Goal: Ask a question

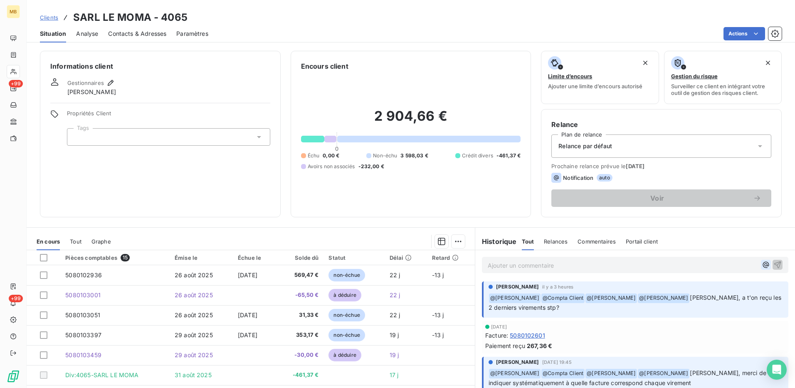
click at [762, 265] on icon "button" at bounding box center [766, 264] width 8 height 8
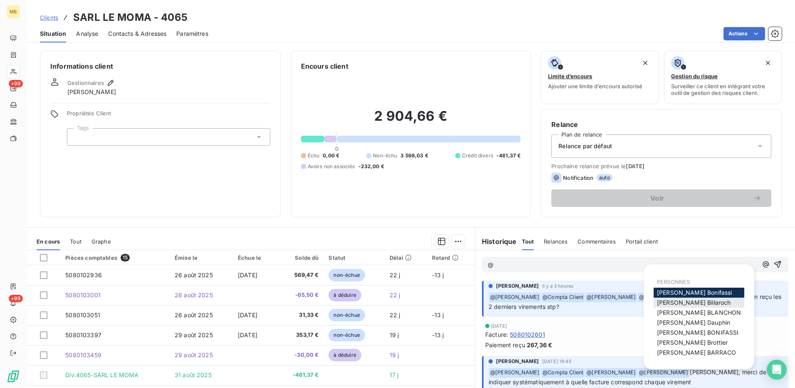
click at [704, 299] on div "[PERSON_NAME]" at bounding box center [699, 302] width 91 height 10
click at [689, 302] on span "[PERSON_NAME]" at bounding box center [694, 302] width 74 height 7
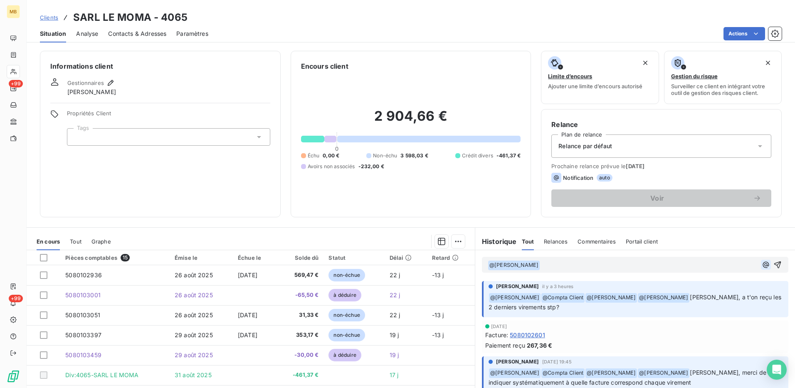
click at [762, 266] on icon "button" at bounding box center [766, 264] width 8 height 8
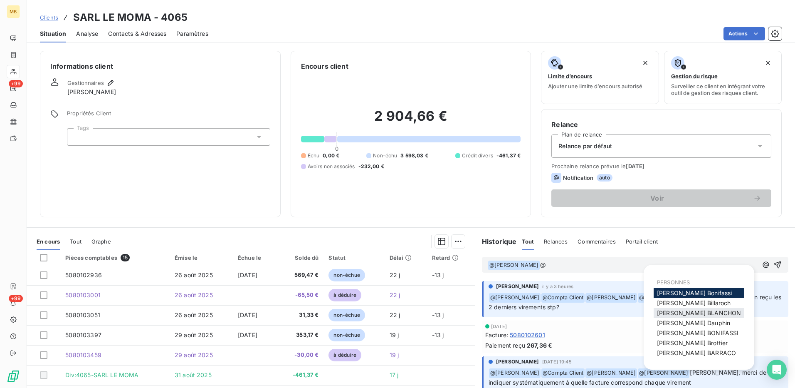
click at [704, 313] on span "[PERSON_NAME]" at bounding box center [699, 312] width 84 height 7
click at [762, 266] on icon "button" at bounding box center [766, 264] width 8 height 8
click at [693, 338] on div "[PERSON_NAME]" at bounding box center [699, 343] width 91 height 10
click at [692, 342] on span "[PERSON_NAME]" at bounding box center [692, 342] width 71 height 7
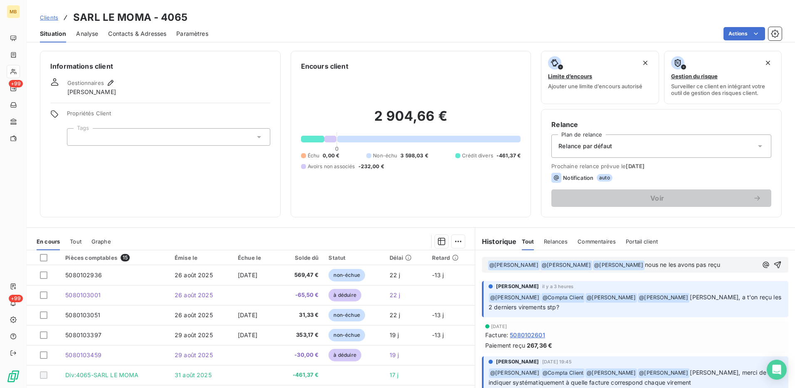
click at [669, 265] on span "nous ne les avons pas reçu" at bounding box center [682, 264] width 75 height 7
click at [688, 263] on span "nous n'avons pas reçu" at bounding box center [676, 264] width 62 height 7
click at [711, 265] on p "﻿ @ [PERSON_NAME] ﻿ ﻿ @ [PERSON_NAME] ﻿ ﻿ @ [PERSON_NAME] ﻿ nous n'avons pas re…" at bounding box center [623, 265] width 270 height 10
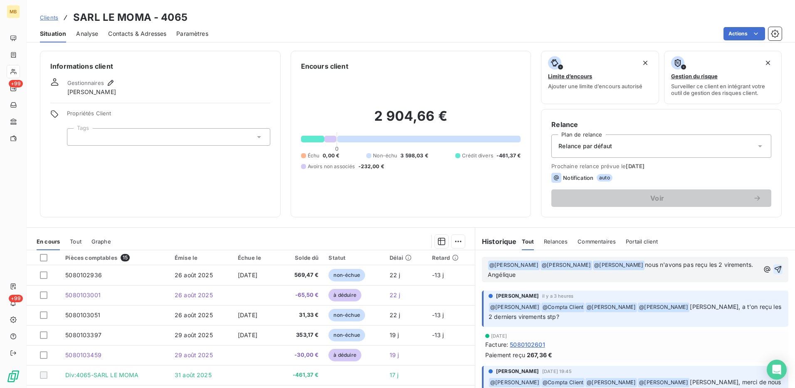
click at [774, 269] on icon "button" at bounding box center [778, 269] width 8 height 8
